Goal: Use online tool/utility: Utilize a website feature to perform a specific function

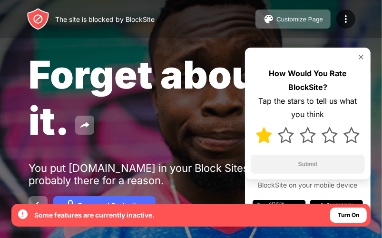
click at [259, 143] on img at bounding box center [264, 135] width 16 height 16
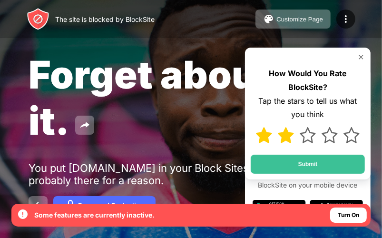
click at [282, 143] on img at bounding box center [286, 135] width 16 height 16
click at [311, 143] on img at bounding box center [308, 135] width 16 height 16
click at [325, 143] on img at bounding box center [330, 135] width 16 height 16
click at [348, 143] on img at bounding box center [351, 135] width 16 height 16
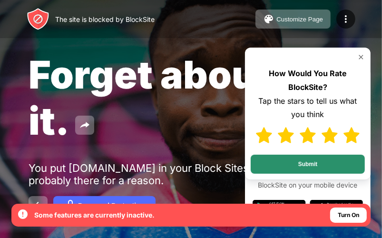
click at [322, 170] on button "Submit" at bounding box center [308, 164] width 114 height 19
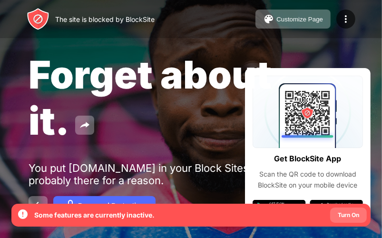
click at [350, 215] on div "Turn On" at bounding box center [348, 215] width 21 height 10
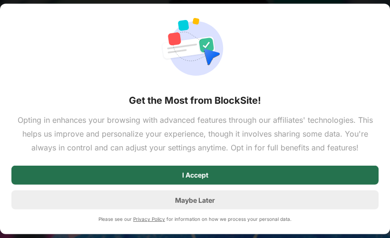
click at [186, 179] on div "I Accept" at bounding box center [195, 175] width 26 height 8
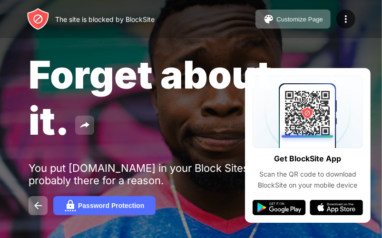
click at [79, 128] on img at bounding box center [84, 124] width 11 height 11
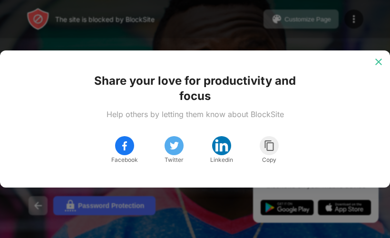
click at [377, 61] on img at bounding box center [379, 62] width 10 height 10
